Goal: Transaction & Acquisition: Purchase product/service

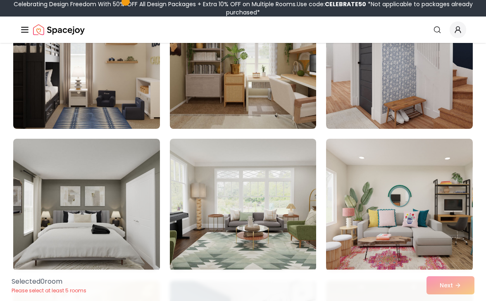
scroll to position [1143, 0]
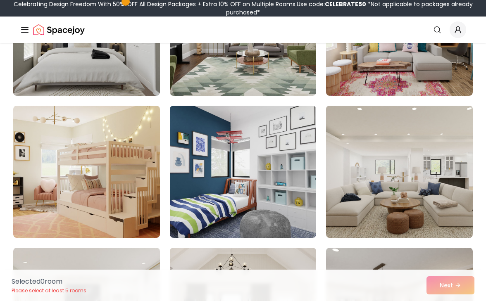
click at [400, 192] on img at bounding box center [399, 171] width 154 height 139
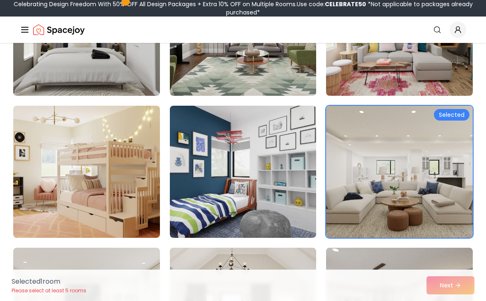
scroll to position [1376, 0]
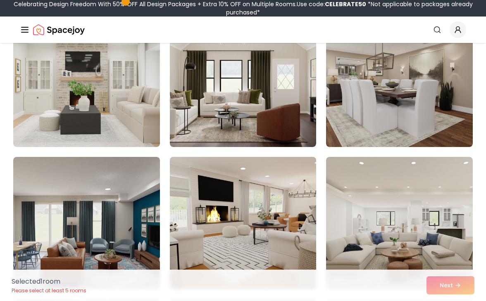
click at [236, 211] on img at bounding box center [243, 223] width 154 height 139
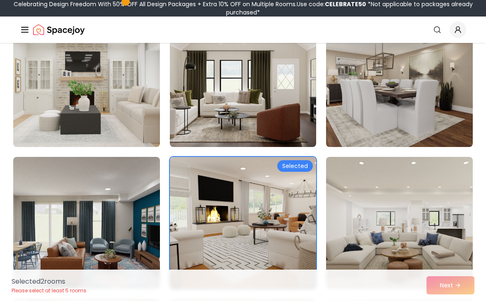
scroll to position [1737, 0]
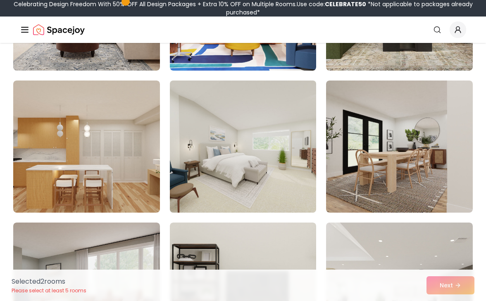
click at [239, 197] on img at bounding box center [243, 146] width 154 height 139
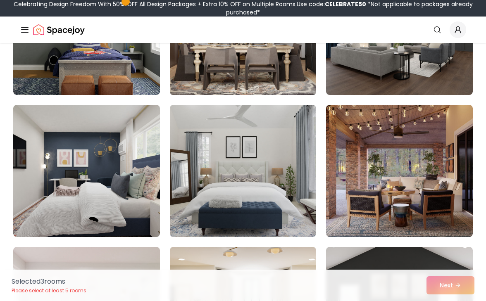
scroll to position [2195, 0]
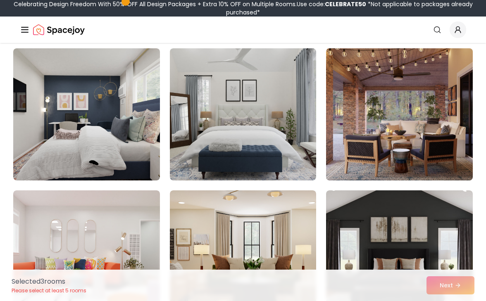
click at [362, 132] on img at bounding box center [399, 114] width 154 height 139
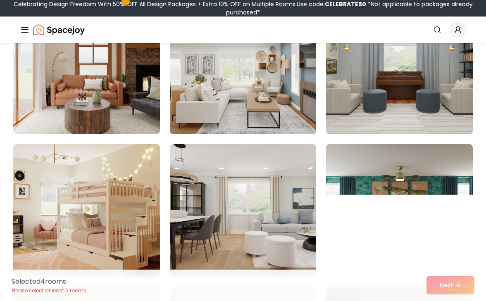
scroll to position [3517, 0]
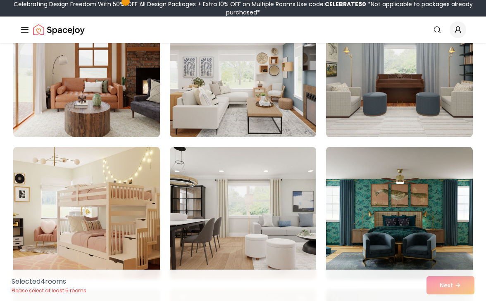
click at [269, 100] on img at bounding box center [243, 71] width 154 height 139
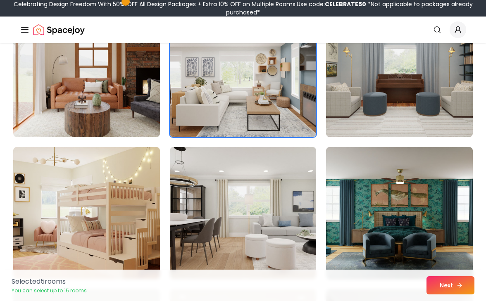
click at [447, 288] on button "Next" at bounding box center [450, 285] width 48 height 18
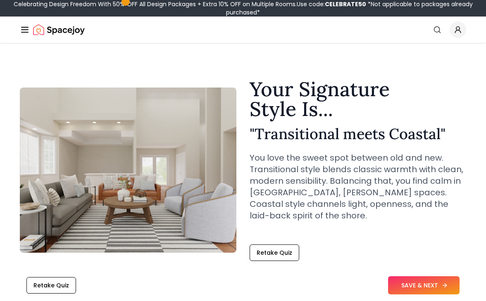
click at [422, 289] on button "SAVE & NEXT" at bounding box center [423, 285] width 71 height 18
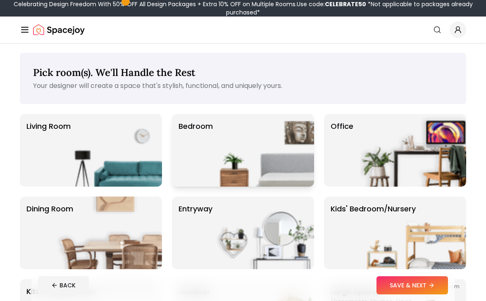
click at [201, 143] on p "Bedroom" at bounding box center [195, 150] width 34 height 59
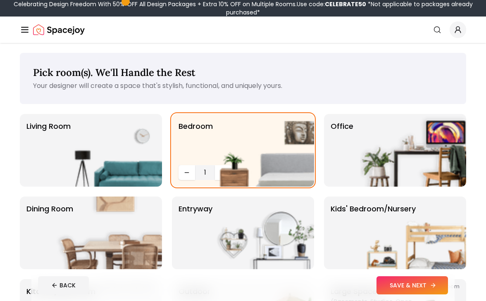
click at [404, 292] on button "SAVE & NEXT" at bounding box center [411, 285] width 71 height 18
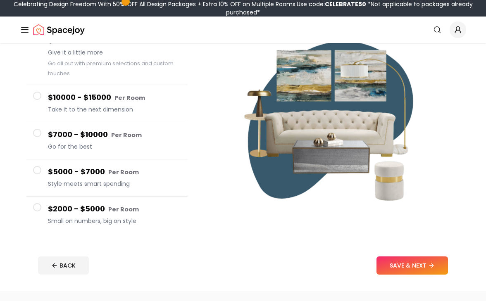
scroll to position [157, 0]
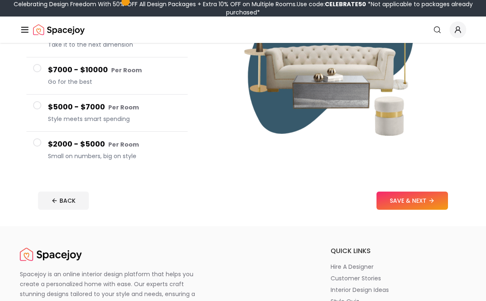
click at [95, 145] on h4 "$2000 - $5000 Per Room" at bounding box center [114, 144] width 133 height 12
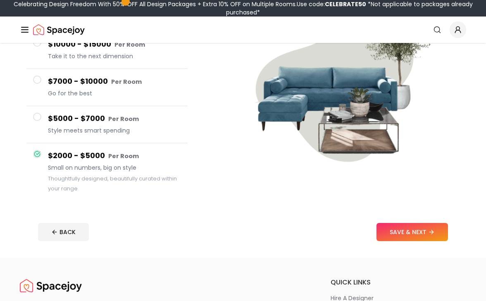
scroll to position [125, 0]
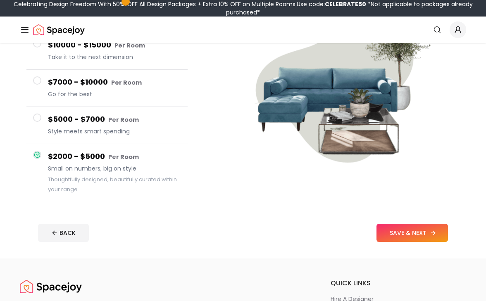
click at [409, 233] on button "SAVE & NEXT" at bounding box center [411, 233] width 71 height 18
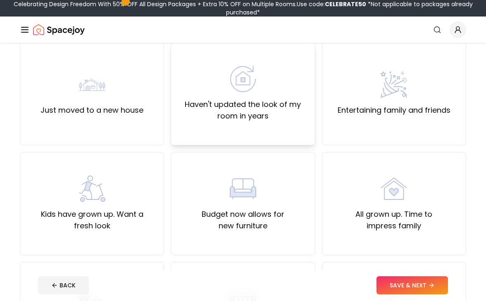
scroll to position [72, 0]
click at [135, 119] on div "Just moved to a new house" at bounding box center [92, 93] width 144 height 103
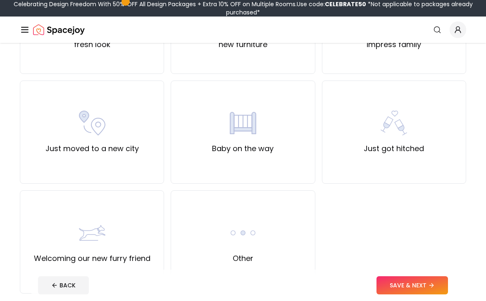
scroll to position [256, 0]
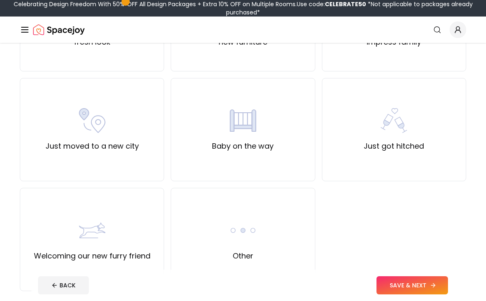
click at [406, 280] on button "SAVE & NEXT" at bounding box center [411, 285] width 71 height 18
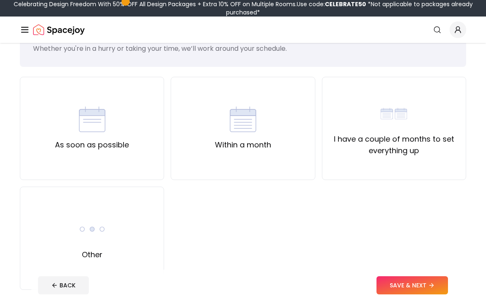
scroll to position [39, 0]
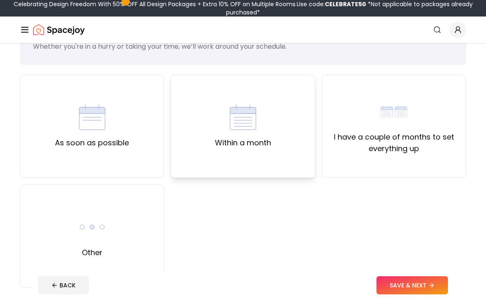
click at [301, 153] on div "Within a month" at bounding box center [243, 126] width 144 height 103
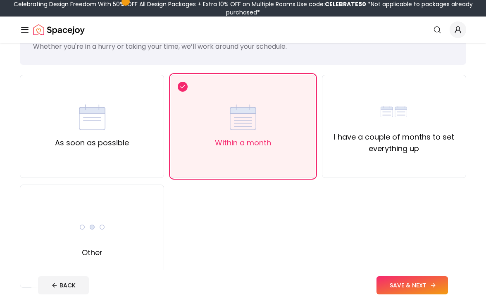
click at [425, 282] on button "SAVE & NEXT" at bounding box center [411, 285] width 71 height 18
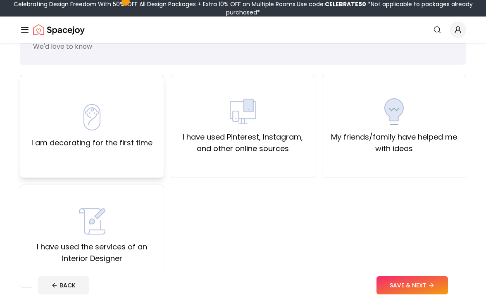
click at [112, 136] on div "I am decorating for the first time" at bounding box center [91, 126] width 121 height 45
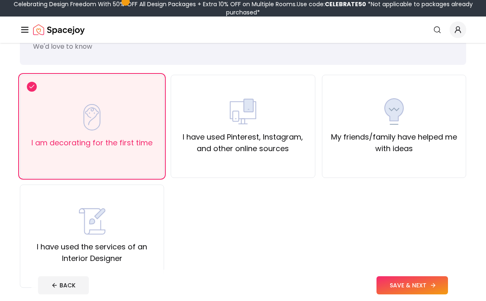
click at [384, 287] on button "SAVE & NEXT" at bounding box center [411, 285] width 71 height 18
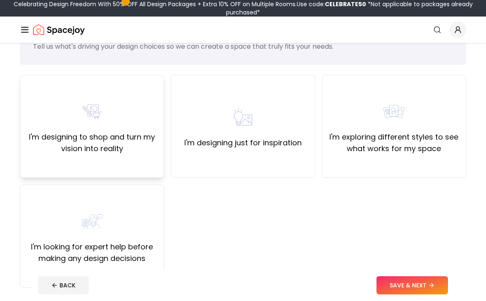
click at [143, 145] on label "I'm designing to shop and turn my vision into reality" at bounding box center [92, 142] width 130 height 23
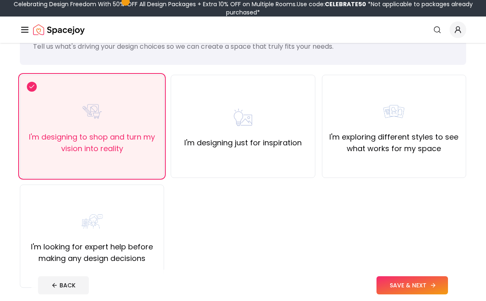
click at [395, 286] on button "SAVE & NEXT" at bounding box center [411, 285] width 71 height 18
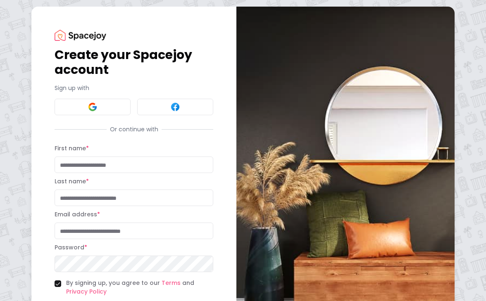
click at [160, 164] on input "First name *" at bounding box center [134, 165] width 159 height 17
type input "********"
type input "*****"
type input "**********"
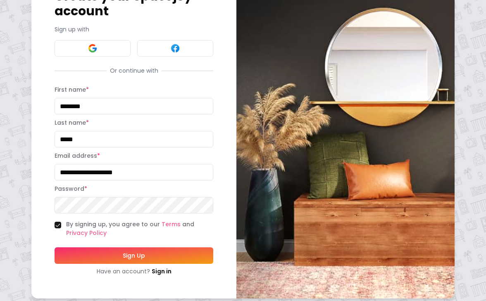
scroll to position [63, 0]
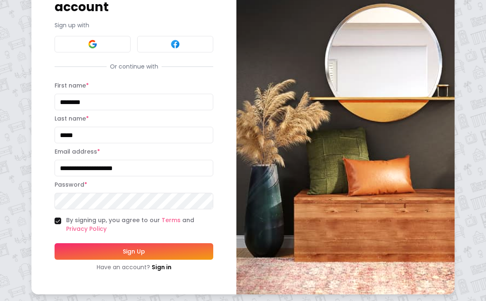
click at [142, 192] on div "Password *" at bounding box center [134, 195] width 159 height 30
click at [104, 246] on button "Sign Up" at bounding box center [134, 251] width 159 height 17
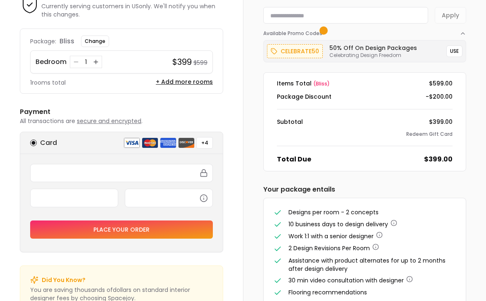
scroll to position [47, 0]
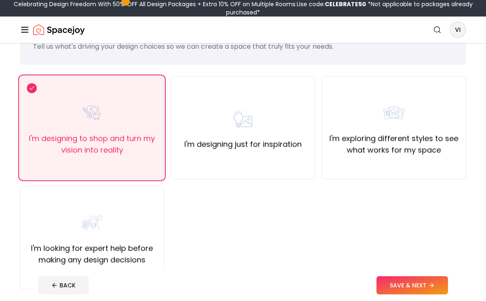
scroll to position [56, 0]
